Goal: Task Accomplishment & Management: Complete application form

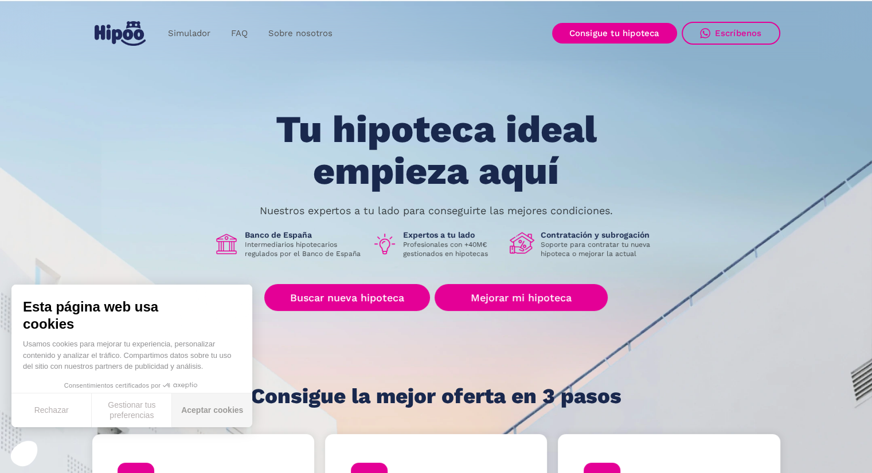
click at [202, 402] on button "Aceptar cookies" at bounding box center [212, 411] width 80 height 34
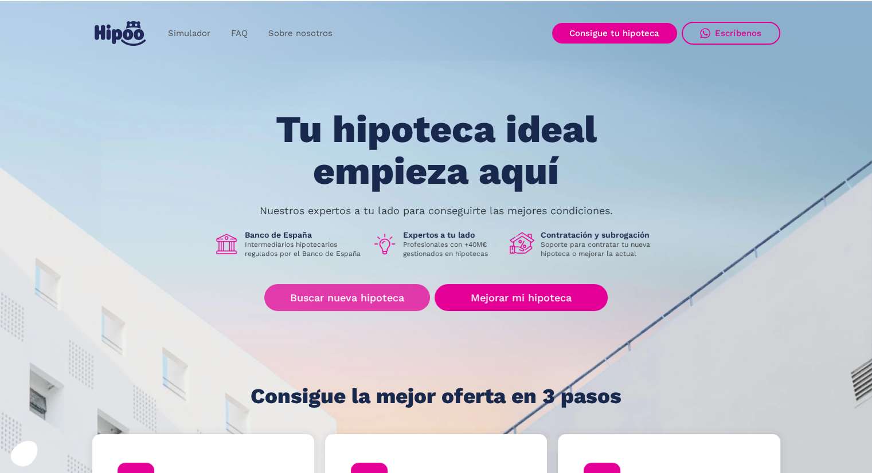
click at [379, 292] on link "Buscar nueva hipoteca" at bounding box center [347, 297] width 166 height 27
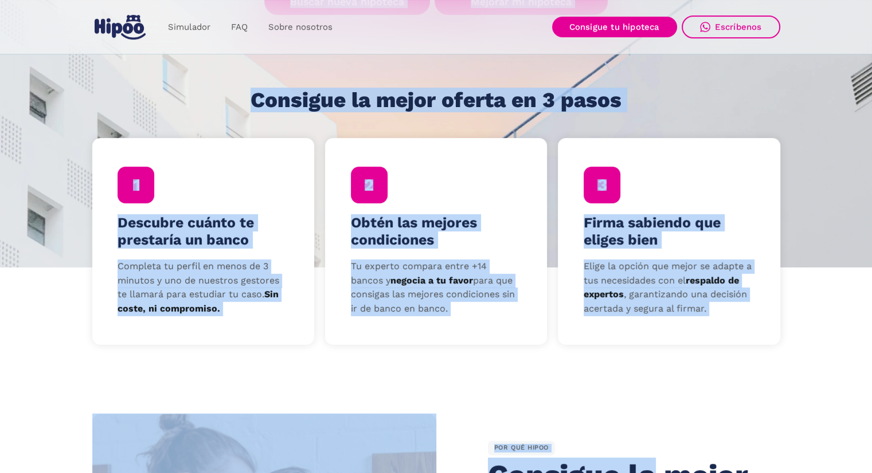
scroll to position [318, 0]
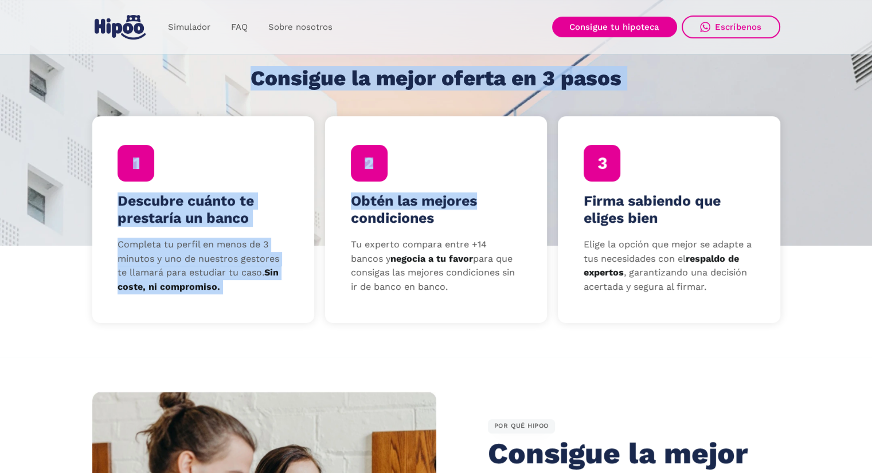
drag, startPoint x: 281, startPoint y: 124, endPoint x: 547, endPoint y: 168, distance: 268.9
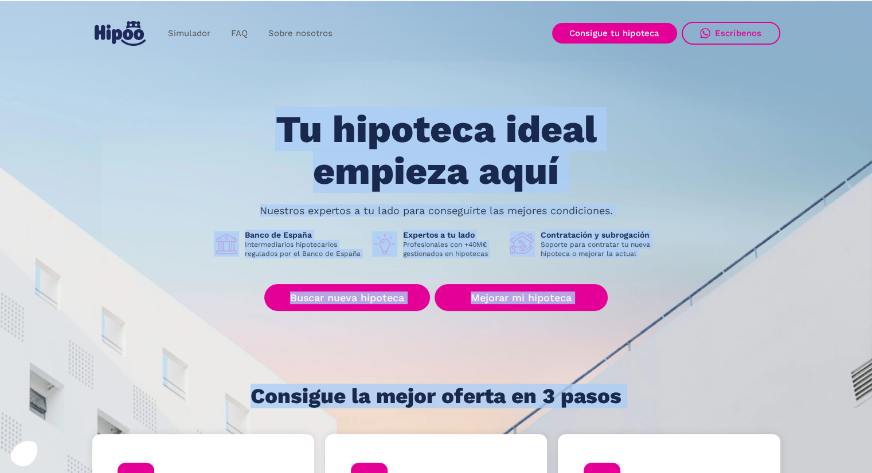
click at [269, 117] on h1 "Tu hipoteca ideal empieza aquí" at bounding box center [435, 150] width 434 height 83
drag, startPoint x: 284, startPoint y: 120, endPoint x: 641, endPoint y: 388, distance: 446.6
click at [641, 388] on div "Tu hipoteca ideal empieza aquí Nuestros expertos a tu lado para conseguirte las…" at bounding box center [436, 258] width 688 height 299
click at [277, 116] on h1 "Tu hipoteca ideal empieza aquí" at bounding box center [435, 150] width 434 height 83
